Goal: Navigation & Orientation: Find specific page/section

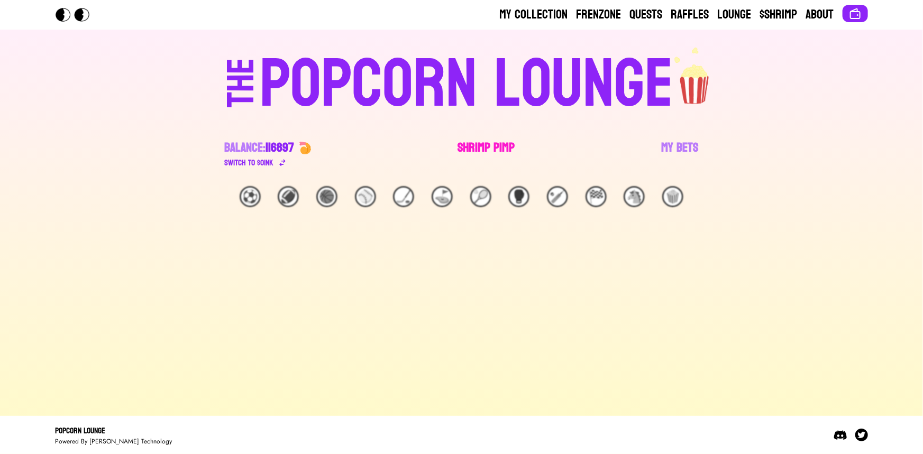
click at [482, 152] on link "Shrimp Pimp" at bounding box center [486, 155] width 57 height 30
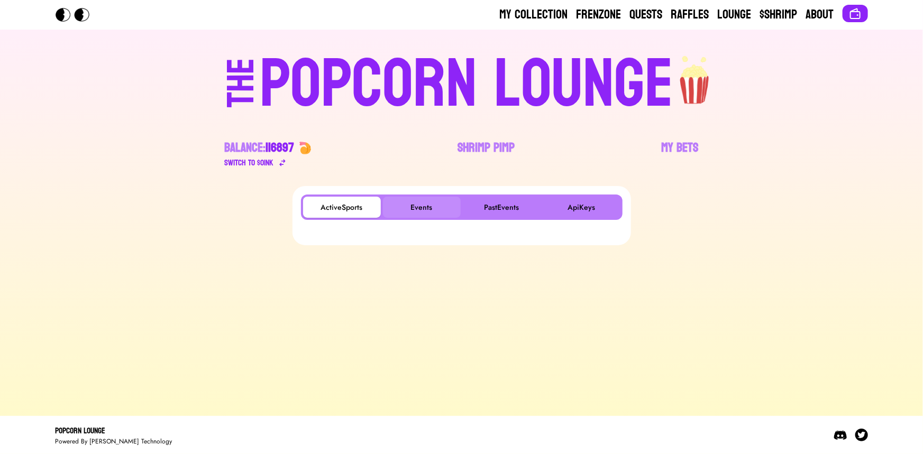
click at [427, 206] on button "Events" at bounding box center [422, 207] width 78 height 21
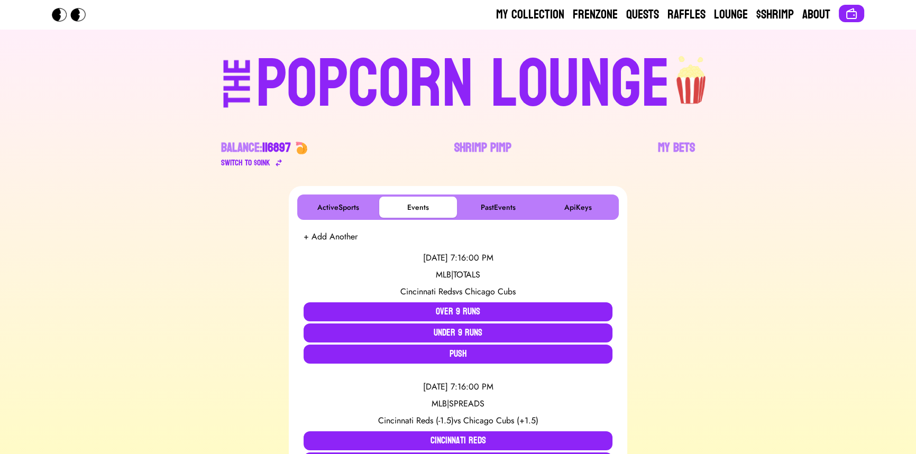
click at [497, 63] on div "POPCORN LOUNGE" at bounding box center [463, 85] width 414 height 68
